Goal: Task Accomplishment & Management: Complete application form

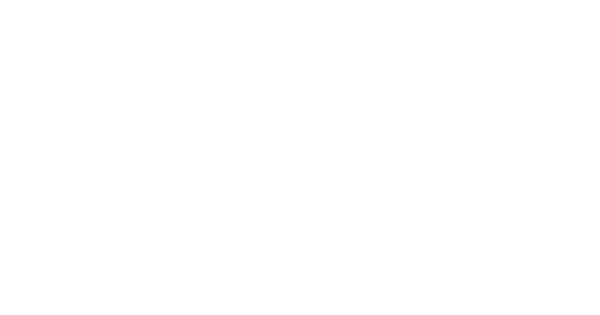
select select "*"
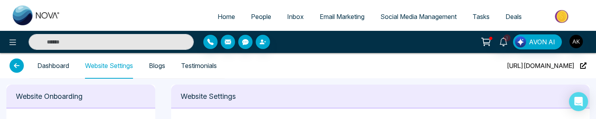
click at [283, 71] on div "Dashboard Website Settings Blogs Testimonials [URL][DOMAIN_NAME]" at bounding box center [298, 65] width 577 height 25
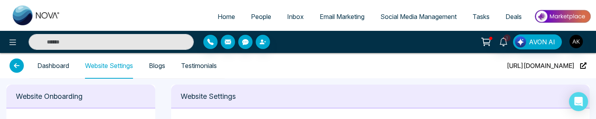
click at [54, 69] on link "Dashboard" at bounding box center [53, 66] width 32 height 7
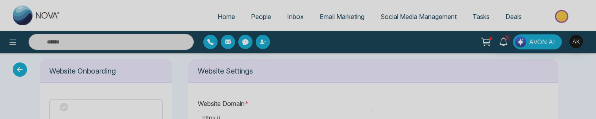
type input "**********"
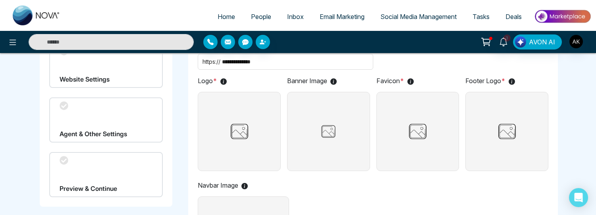
scroll to position [54, 0]
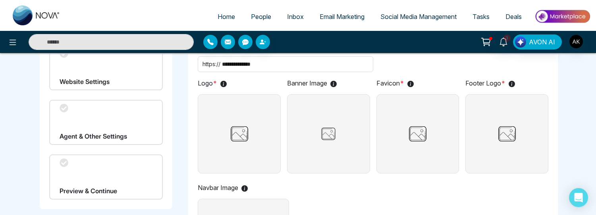
click at [113, 119] on div "Agent & Other Settings" at bounding box center [105, 122] width 113 height 45
click at [64, 119] on div "Agent & Other Settings" at bounding box center [105, 122] width 113 height 45
click at [65, 119] on div "Agent & Other Settings" at bounding box center [105, 122] width 113 height 45
click at [99, 119] on div "Preview & Continue" at bounding box center [105, 177] width 113 height 45
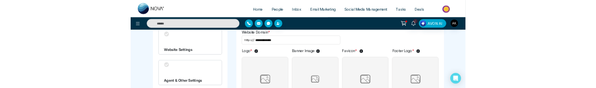
scroll to position [57, 0]
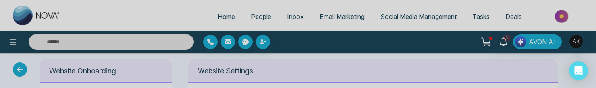
type input "**********"
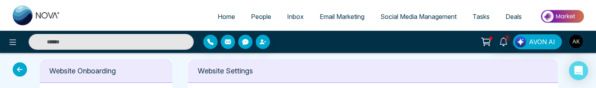
click at [226, 16] on span "Home" at bounding box center [225, 17] width 17 height 8
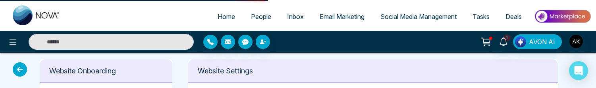
select select "*"
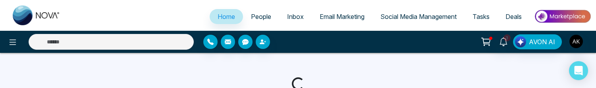
select select "*"
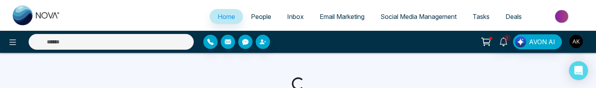
select select "*"
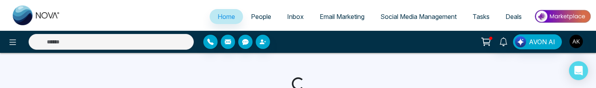
select select "*"
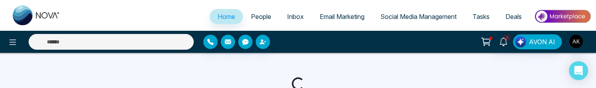
select select "*"
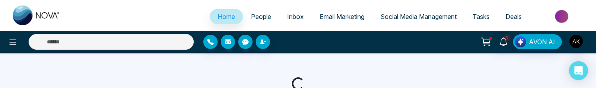
select select "*"
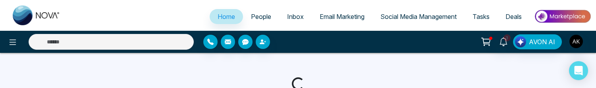
select select "*"
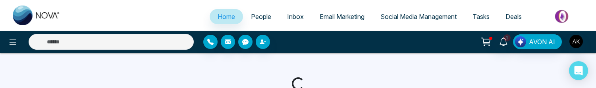
select select "*"
